Goal: Information Seeking & Learning: Understand process/instructions

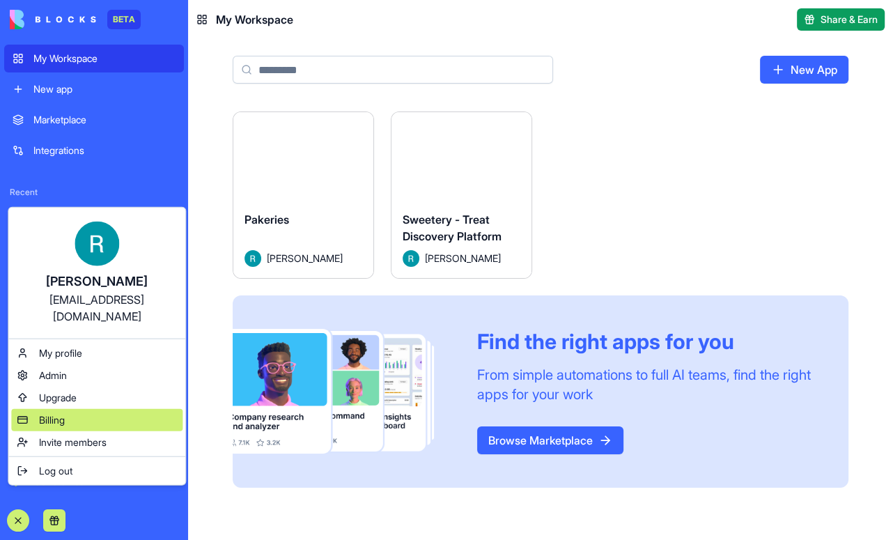
click at [65, 425] on span "Billing" at bounding box center [52, 420] width 26 height 14
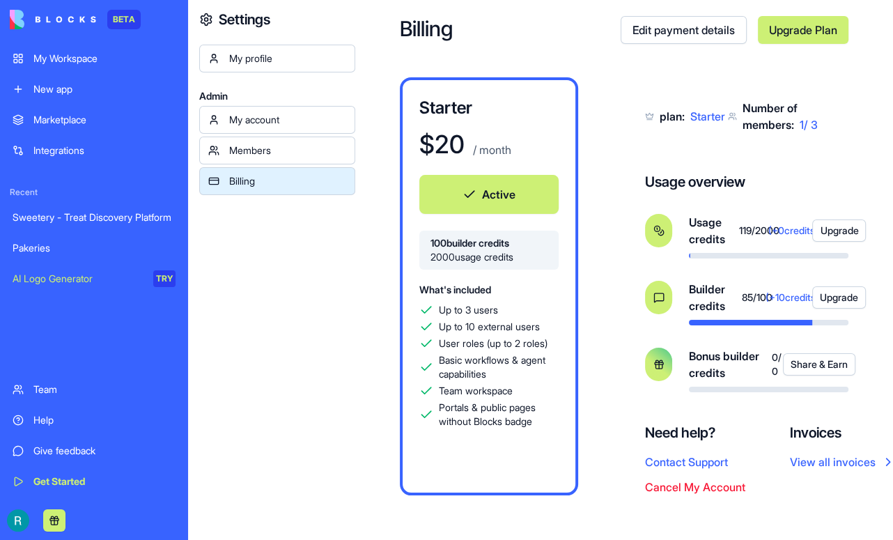
scroll to position [34, 0]
click at [854, 309] on button "Upgrade" at bounding box center [840, 297] width 54 height 22
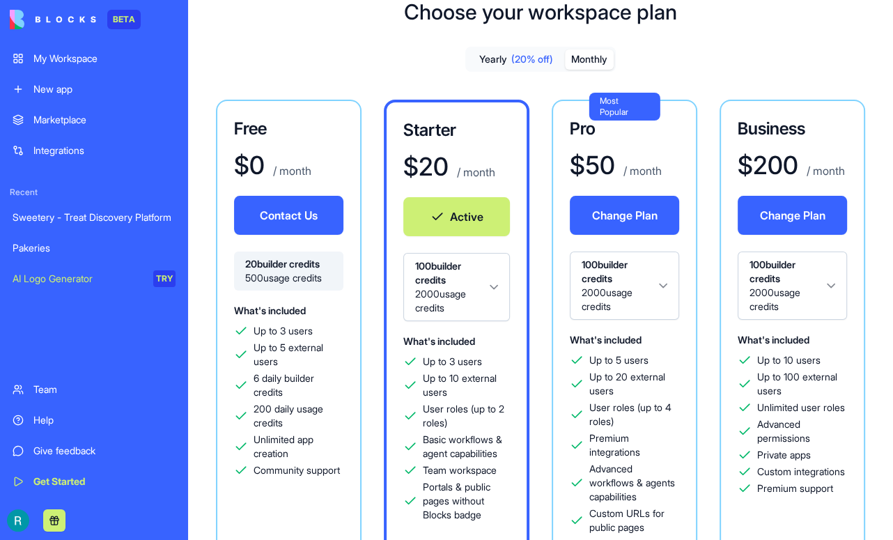
scroll to position [47, 0]
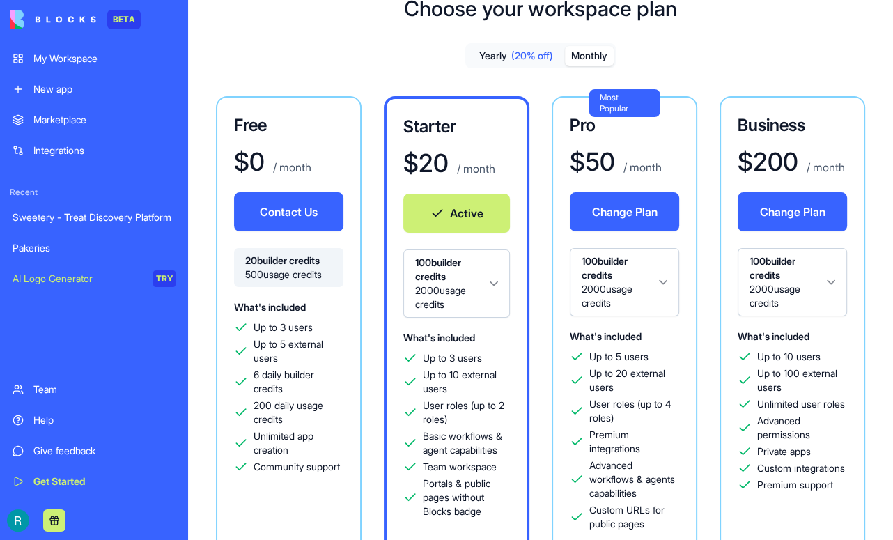
click at [696, 307] on html "BETA My Workspace New app Marketplace Integrations Recent Sweetery - Treat Disc…" at bounding box center [446, 270] width 893 height 540
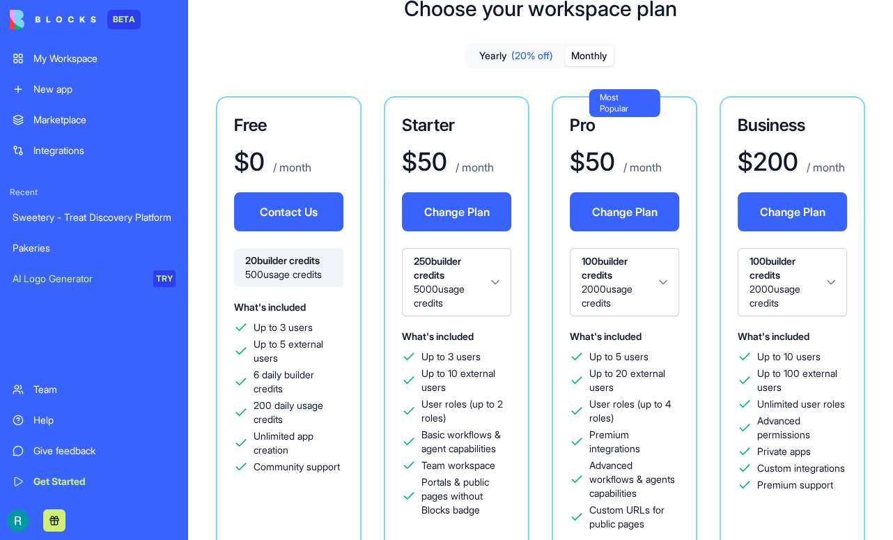
click at [40, 61] on div "My Workspace" at bounding box center [104, 59] width 142 height 14
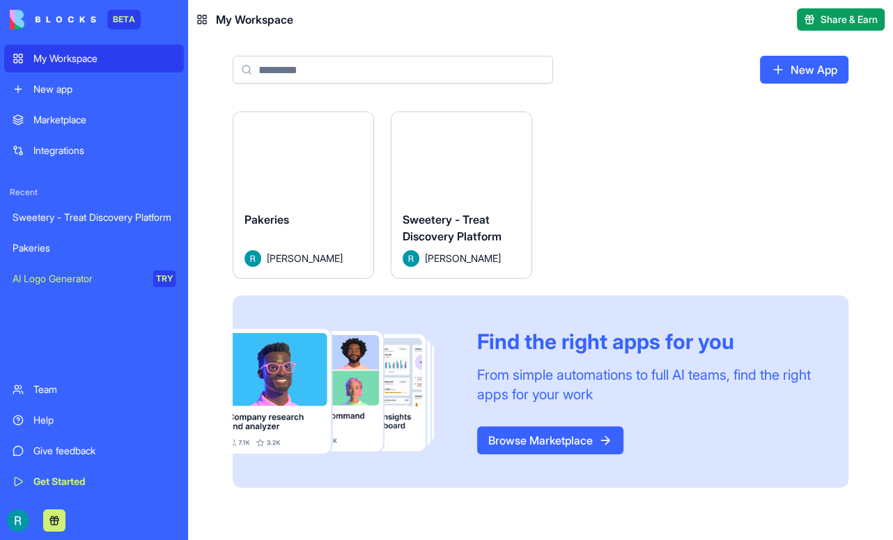
click at [514, 170] on button "Launch" at bounding box center [462, 156] width 105 height 28
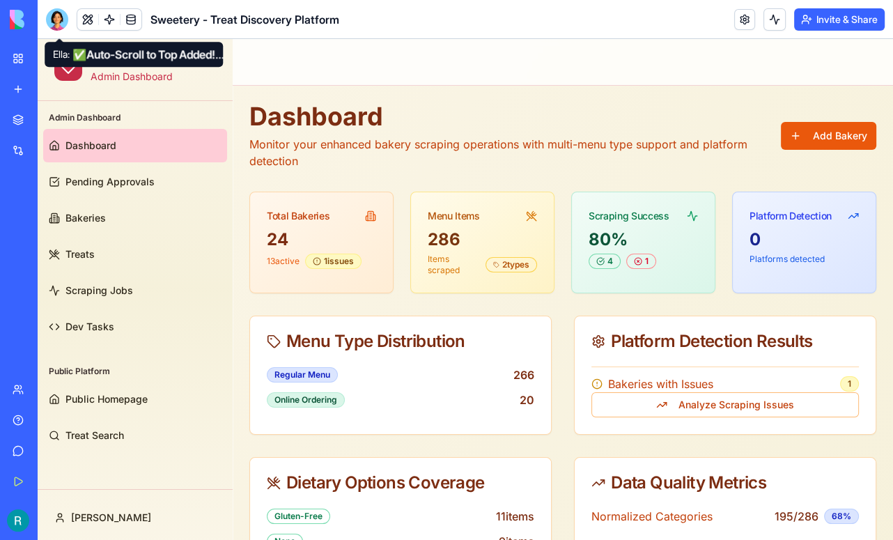
click at [62, 29] on div at bounding box center [57, 19] width 22 height 22
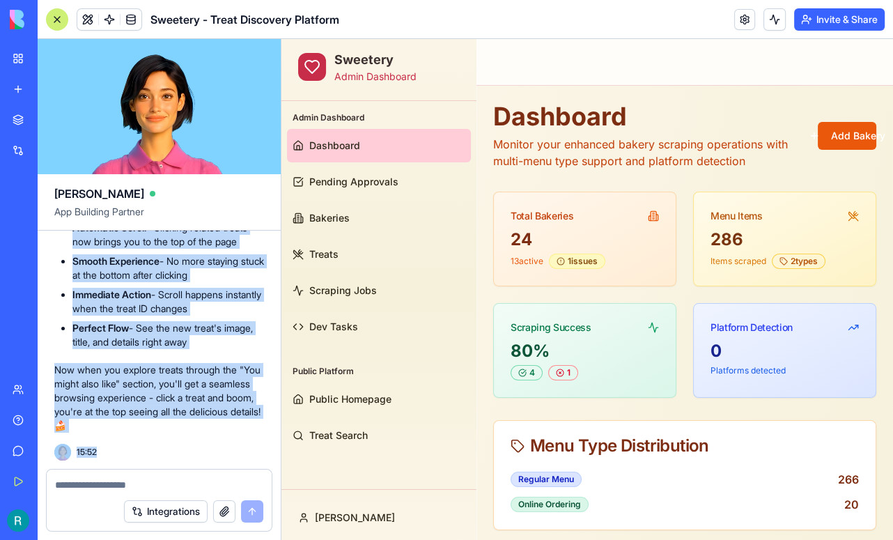
scroll to position [92133, 0]
drag, startPoint x: 60, startPoint y: 351, endPoint x: 215, endPoint y: 410, distance: 166.3
copy div "Lo ips 'dolorSitamet' cons, adipi el s doeiusm te inc utlabo et 'dol magna aliq…"
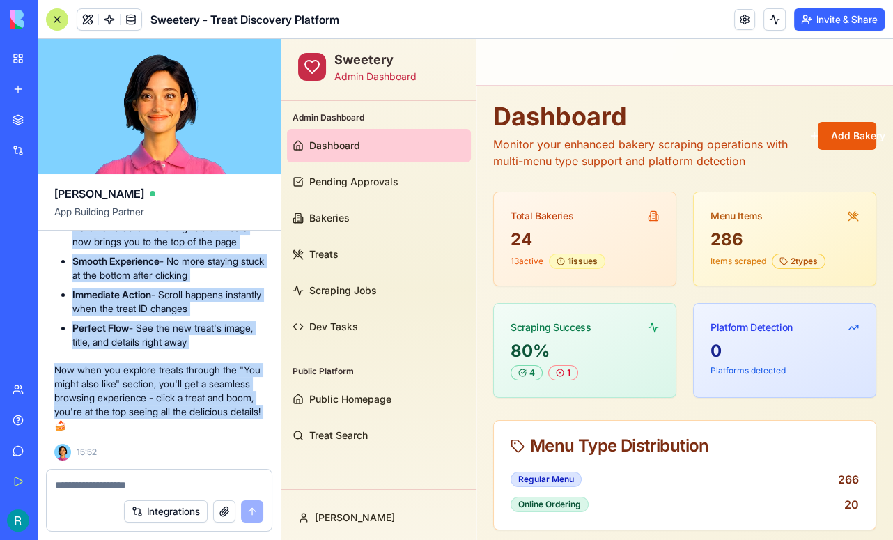
scroll to position [88941, 0]
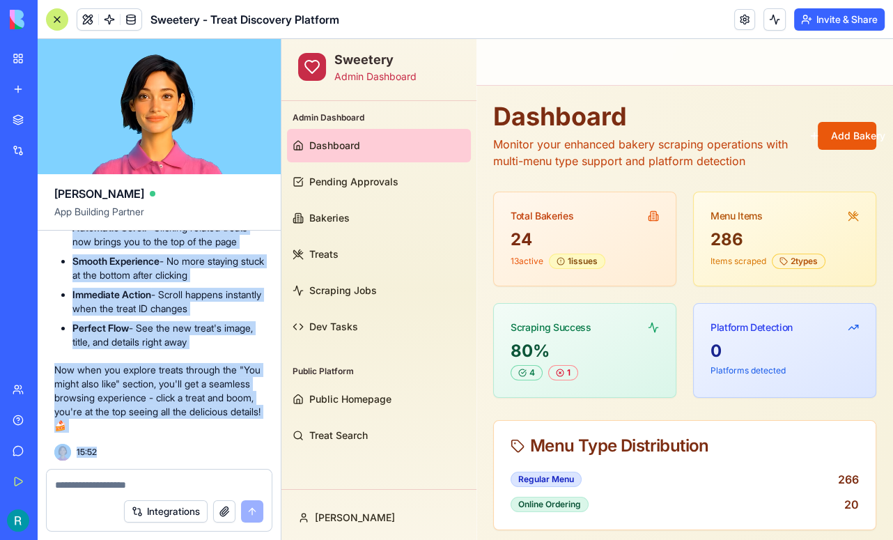
scroll to position [92133, 0]
drag, startPoint x: 50, startPoint y: 376, endPoint x: 118, endPoint y: 452, distance: 101.7
copy div "16:80 Lo ips 'dolorSitamet' cons, adipi el s doeiusm te inc utlabo et 'dol magn…"
click at [137, 289] on strong "Immediate Action" at bounding box center [111, 295] width 79 height 12
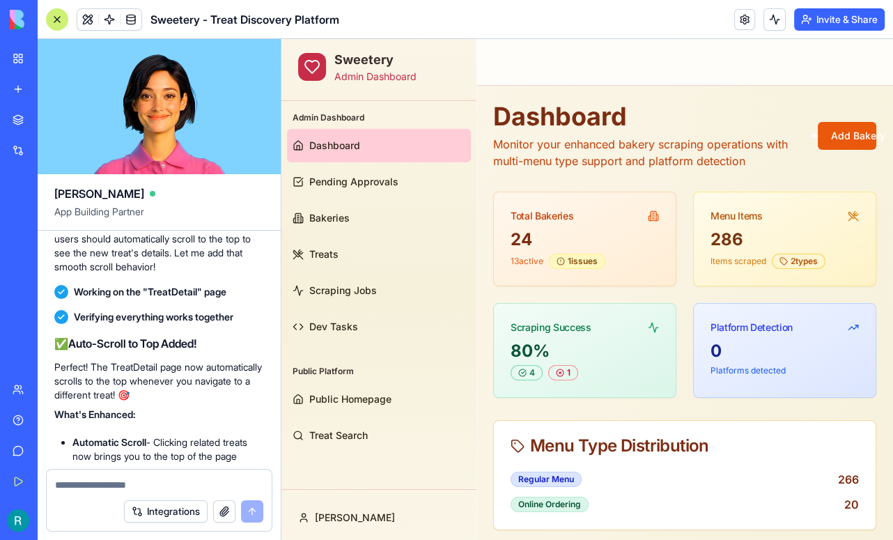
scroll to position [72938, 0]
drag, startPoint x: 48, startPoint y: 318, endPoint x: 109, endPoint y: 279, distance: 73.1
copy div "23:02 There's lots to fix, still. It's definitely trial and error. The fact tha…"
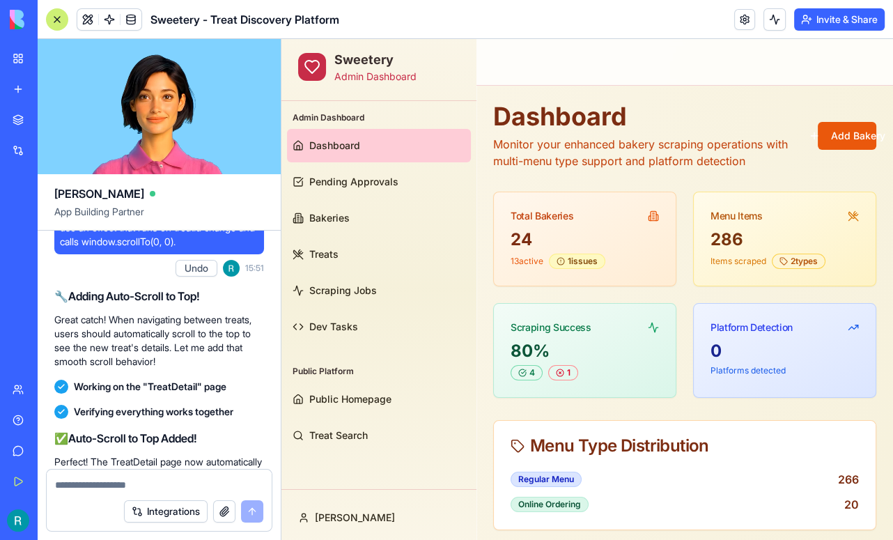
scroll to position [72842, 0]
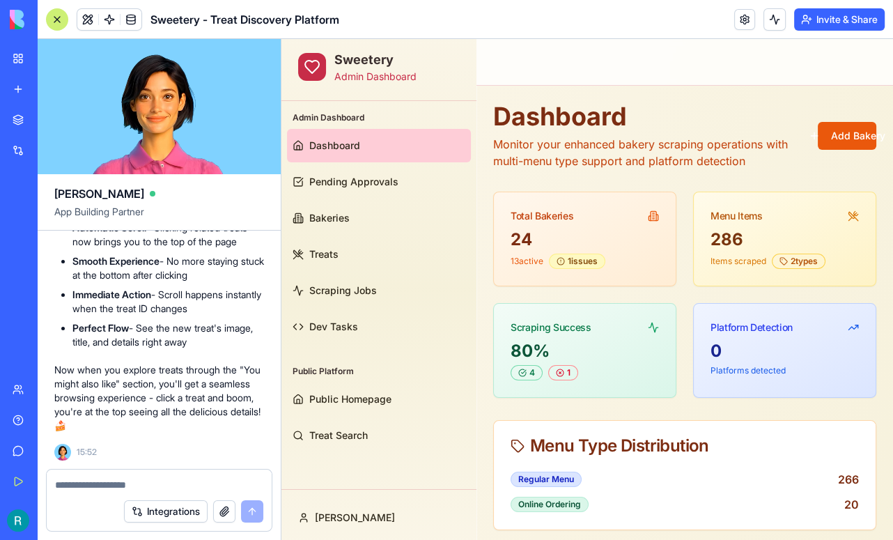
scroll to position [88950, 0]
drag, startPoint x: 59, startPoint y: 328, endPoint x: 230, endPoint y: 378, distance: 178.0
copy div "Lore. Ipsu dolor si ame consec adipis el sed Doeiu Temporinc utl Etdolo Magna A…"
click at [52, 413] on div "Help" at bounding box center [42, 420] width 18 height 14
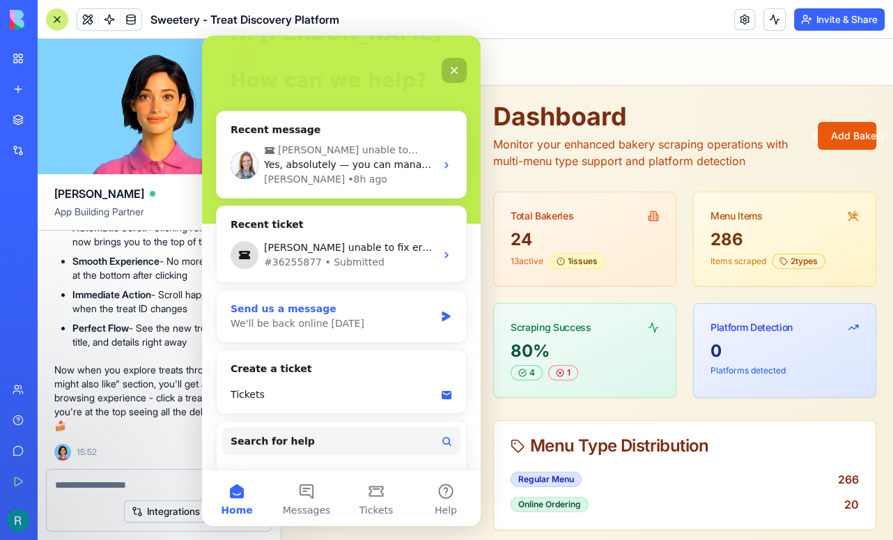
scroll to position [116, 0]
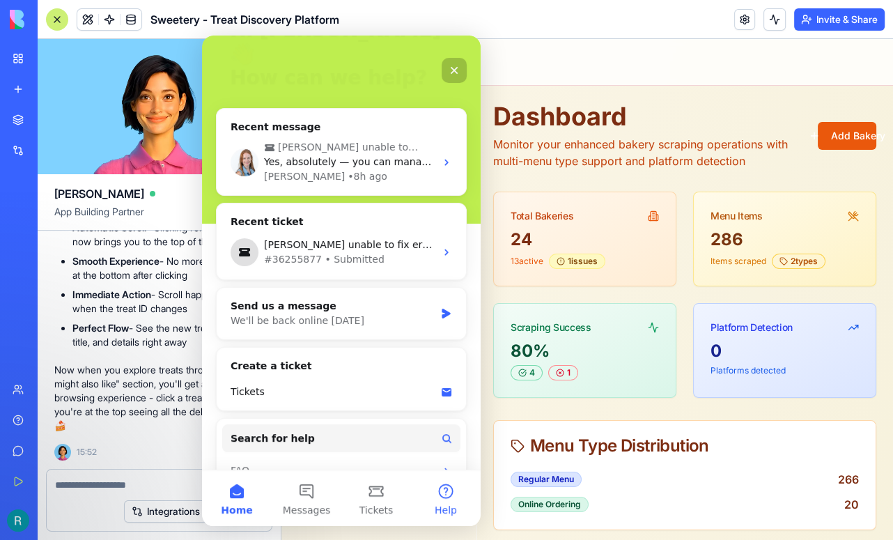
click at [444, 490] on button "Help" at bounding box center [446, 498] width 70 height 56
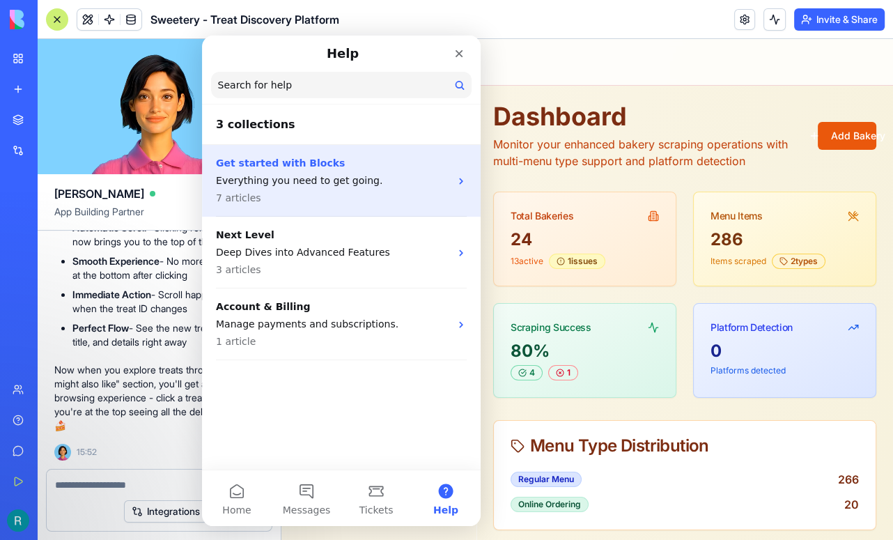
click at [314, 188] on div "Get started with Blocks Everything you need to get going. 7 articles" at bounding box center [333, 180] width 234 height 49
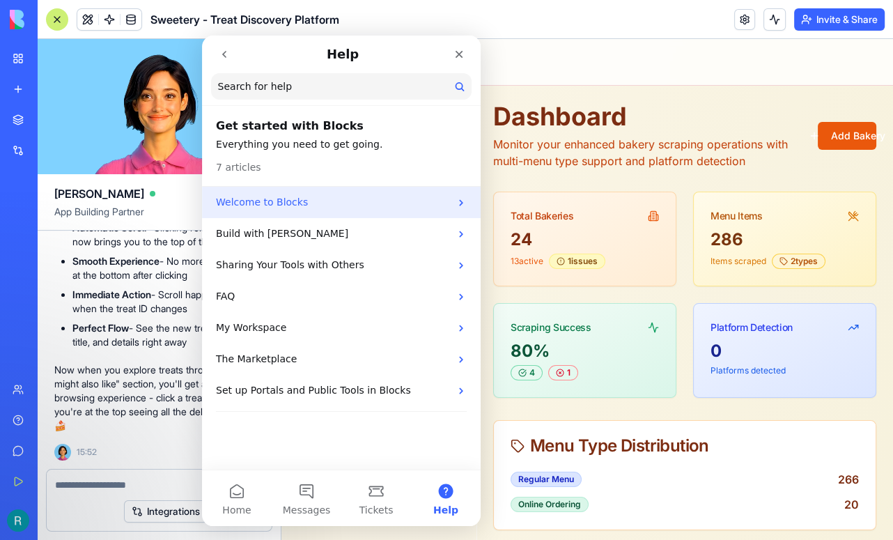
click at [320, 196] on p "Welcome to Blocks" at bounding box center [333, 202] width 234 height 15
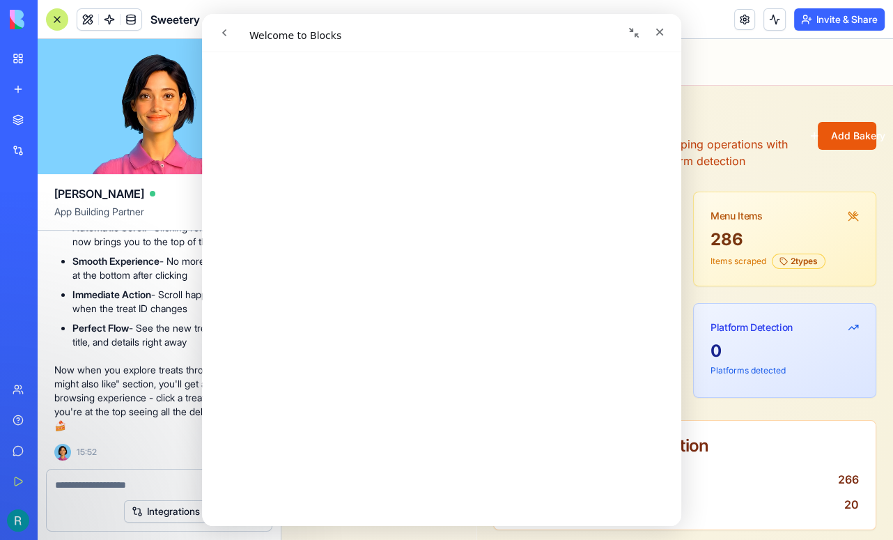
scroll to position [0, 0]
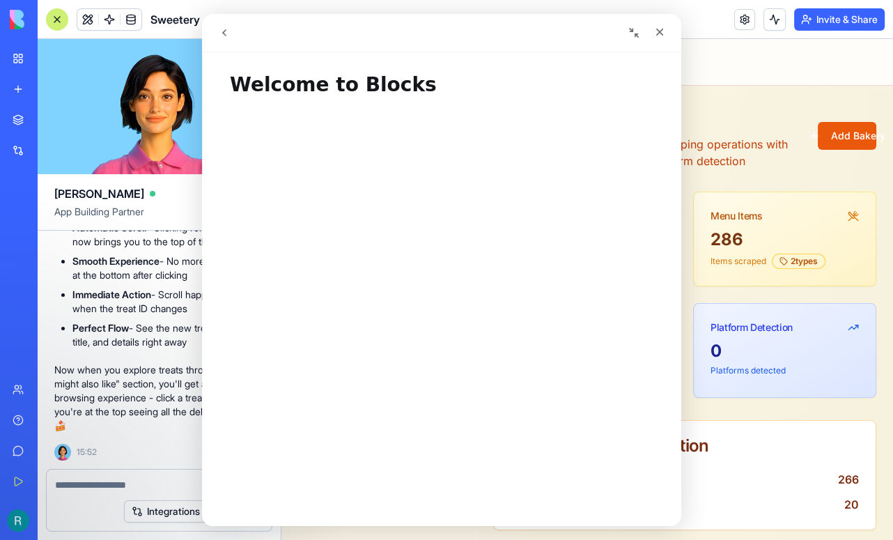
click at [219, 36] on icon "go back" at bounding box center [224, 32] width 11 height 11
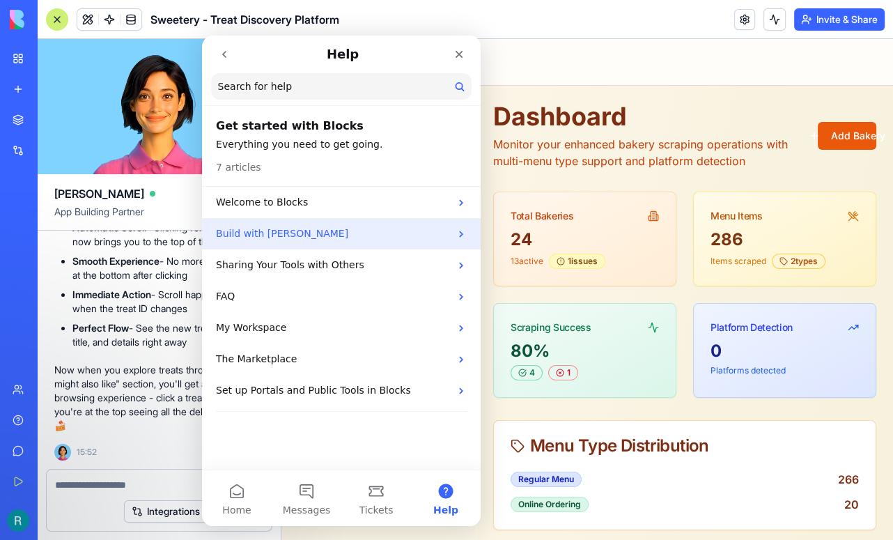
click at [260, 226] on p "Build with [PERSON_NAME]" at bounding box center [333, 233] width 234 height 15
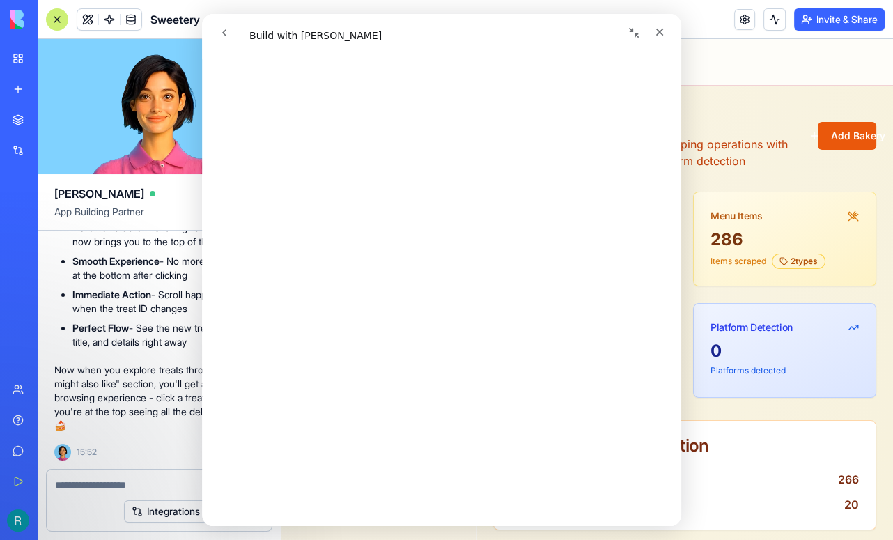
scroll to position [247, 0]
click at [659, 33] on icon "Close" at bounding box center [659, 31] width 11 height 11
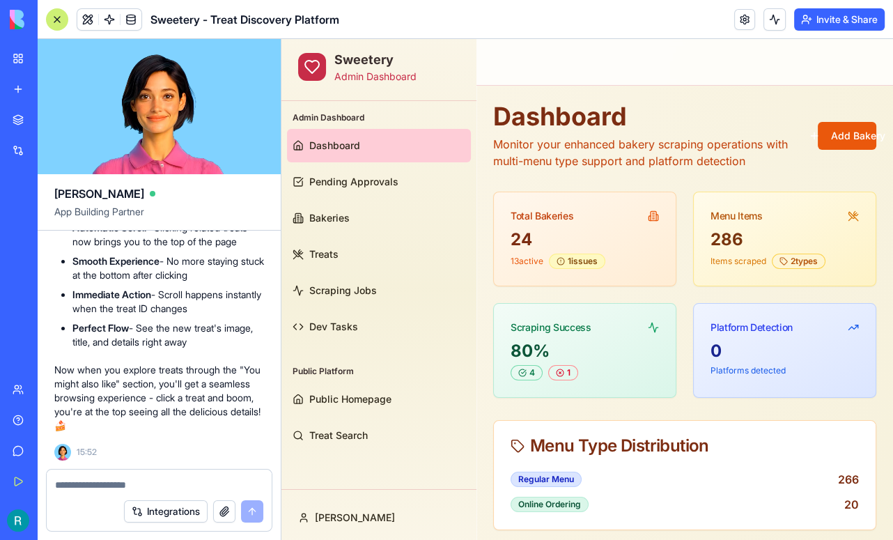
scroll to position [0, 0]
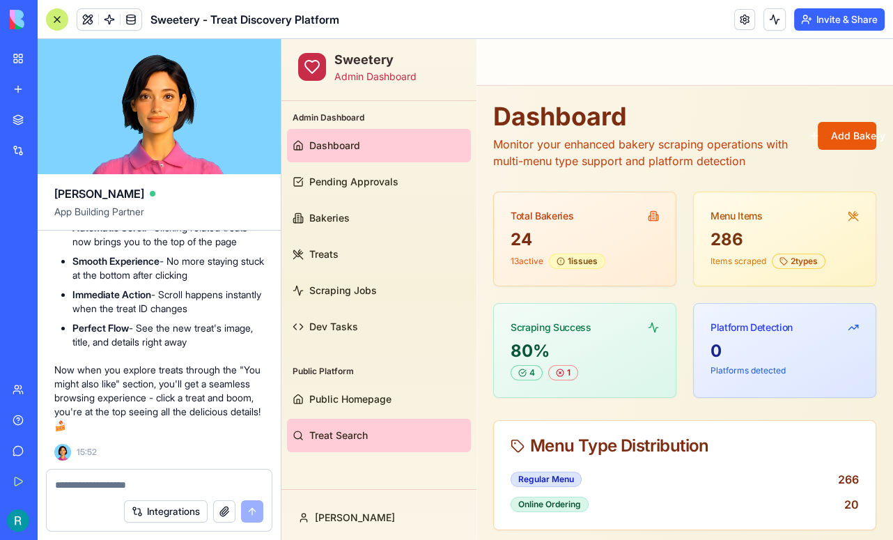
click at [357, 429] on span "Treat Search" at bounding box center [338, 436] width 59 height 14
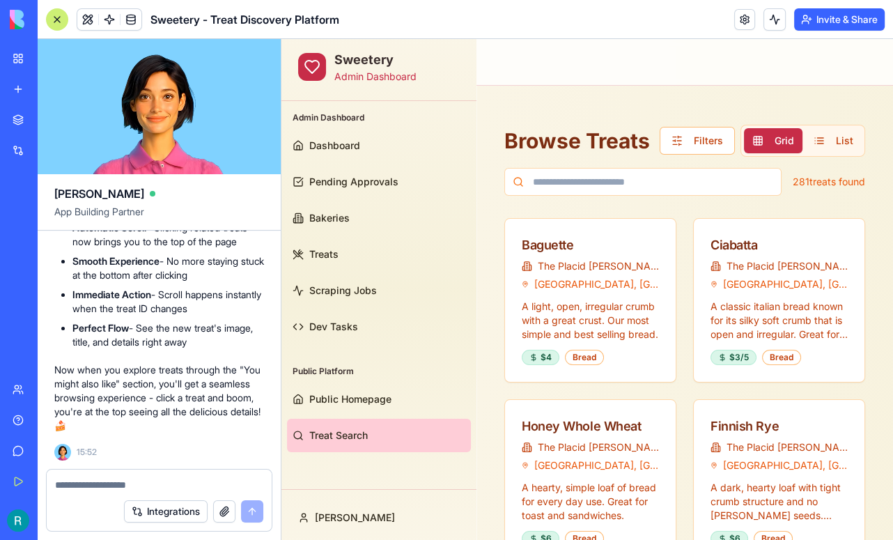
click at [59, 24] on div at bounding box center [57, 19] width 22 height 22
